Goal: Transaction & Acquisition: Purchase product/service

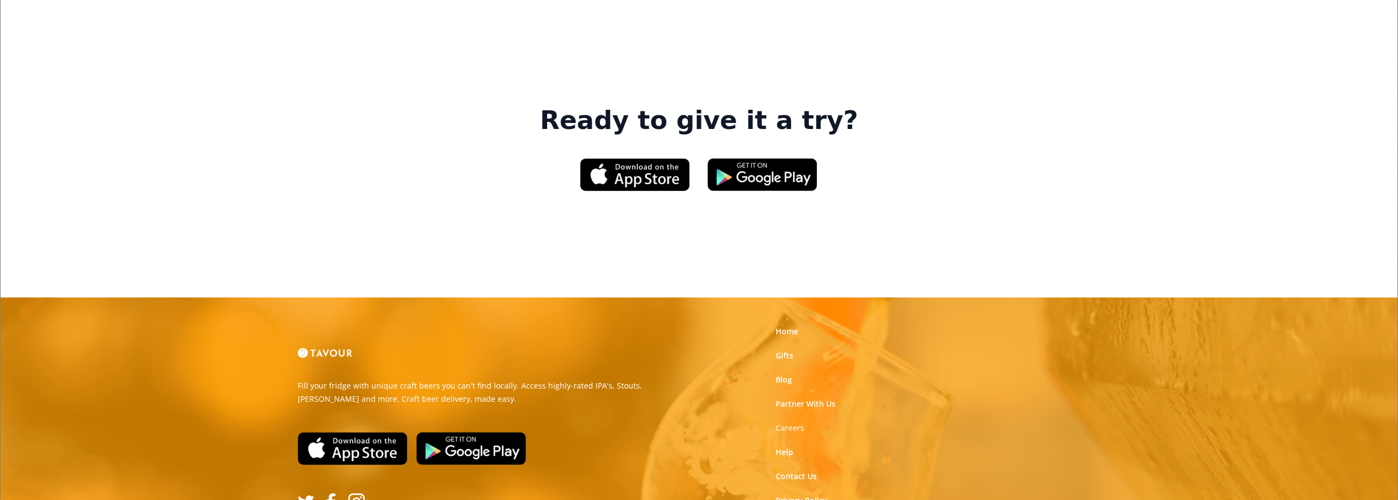
scroll to position [1686, 0]
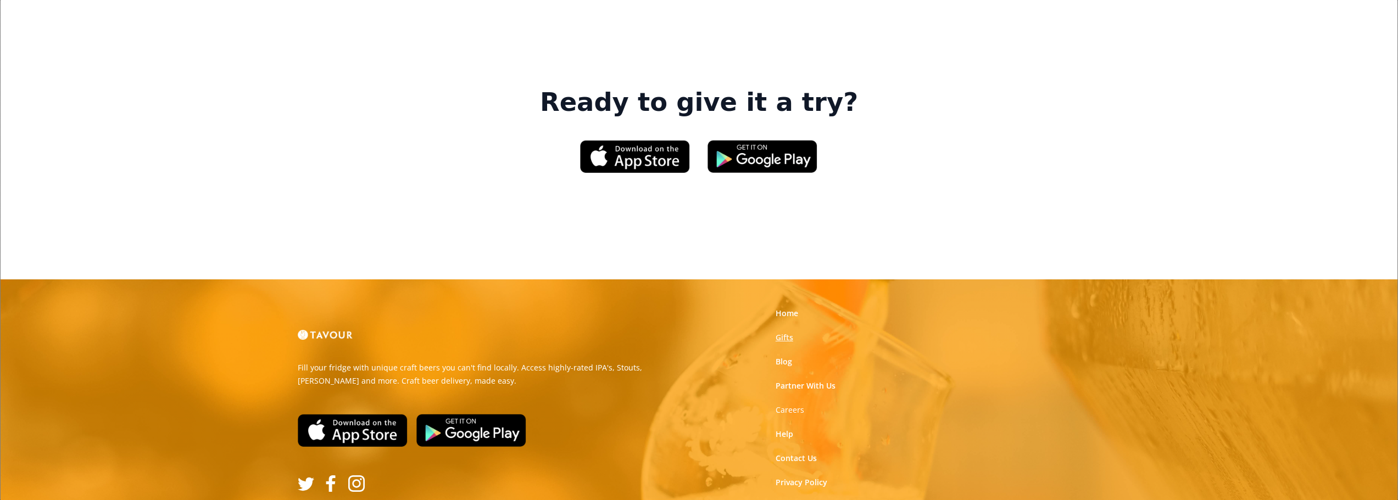
click at [782, 332] on link "Gifts" at bounding box center [785, 337] width 18 height 11
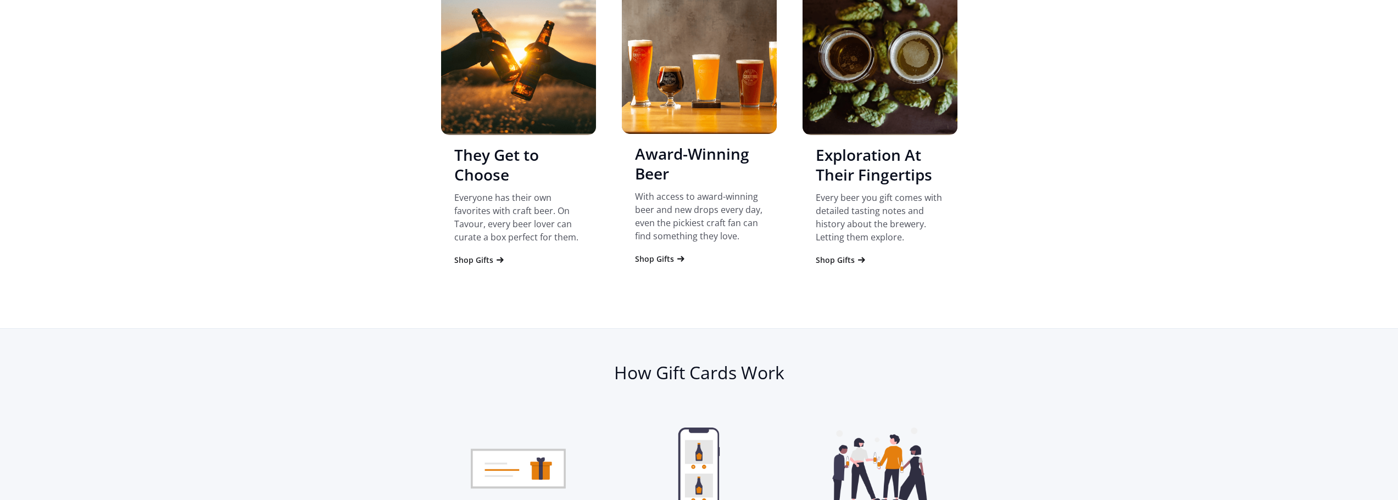
scroll to position [1147, 0]
click at [472, 262] on div "Shop Gifts" at bounding box center [473, 261] width 39 height 11
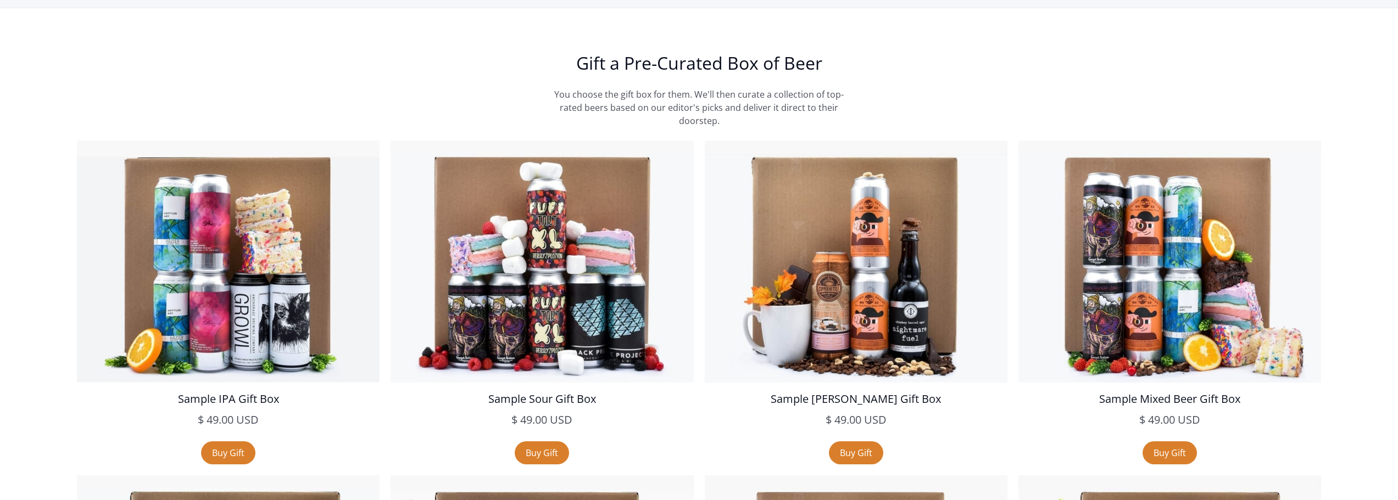
scroll to position [1845, 0]
